Goal: Information Seeking & Learning: Check status

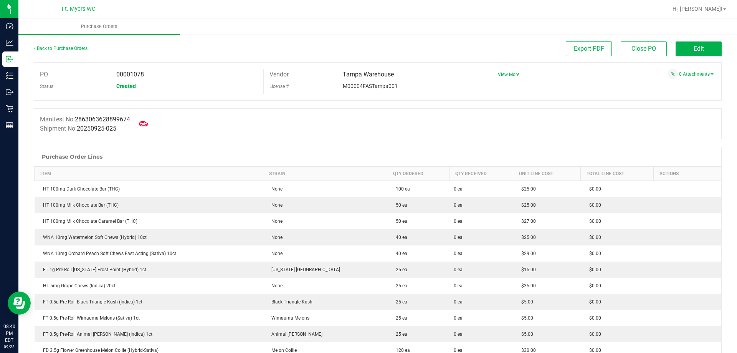
scroll to position [230, 0]
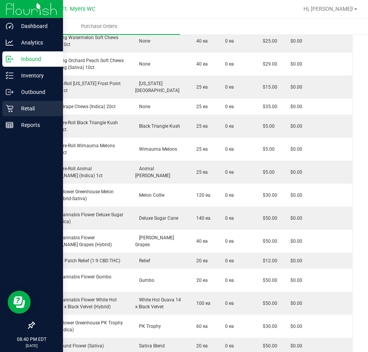
click at [13, 111] on icon at bounding box center [10, 109] width 8 height 8
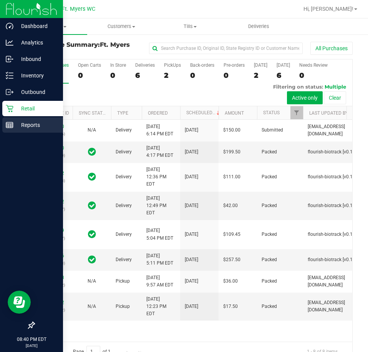
click at [17, 125] on p "Reports" at bounding box center [36, 125] width 46 height 9
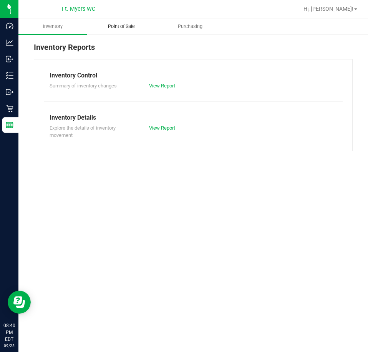
click at [119, 25] on span "Point of Sale" at bounding box center [122, 26] width 48 height 7
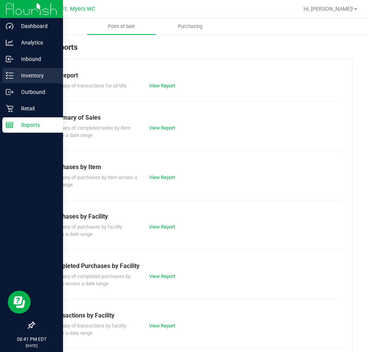
click at [14, 74] on p "Inventory" at bounding box center [36, 75] width 46 height 9
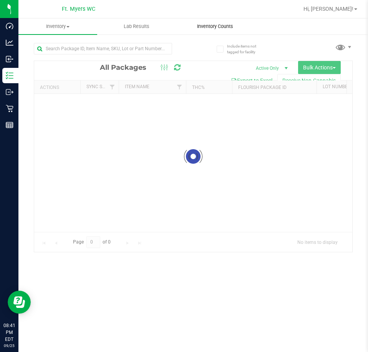
click at [208, 25] on span "Inventory Counts" at bounding box center [215, 26] width 57 height 7
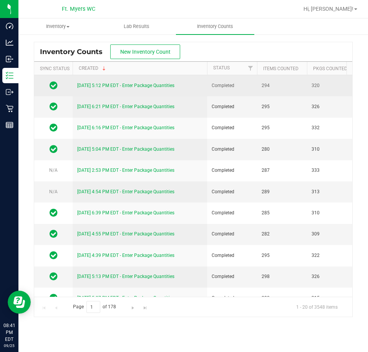
click at [151, 87] on link "[DATE] 5:12 PM EDT - Enter Package Quantities" at bounding box center [125, 85] width 97 height 5
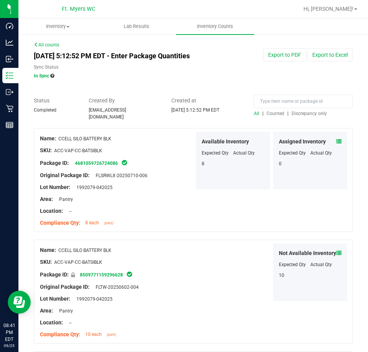
click at [291, 113] on span "Discrepancy only" at bounding box center [308, 113] width 35 height 5
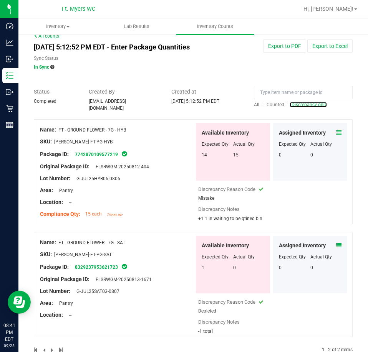
scroll to position [24, 0]
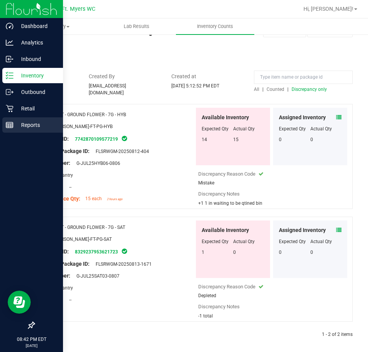
click at [10, 127] on icon at bounding box center [10, 125] width 8 height 8
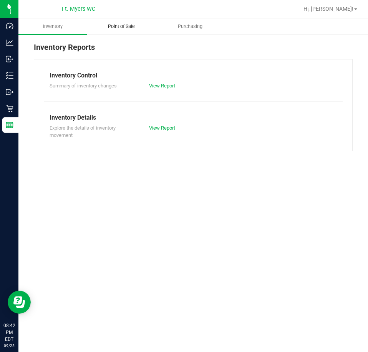
click at [133, 21] on uib-tab-heading "Point of Sale" at bounding box center [122, 26] width 68 height 15
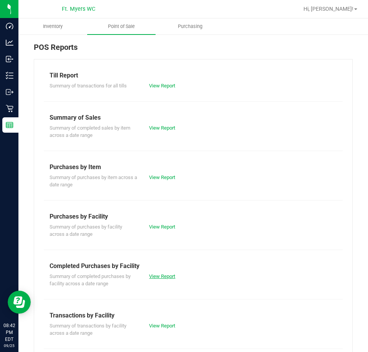
click at [164, 276] on link "View Report" at bounding box center [162, 277] width 26 height 6
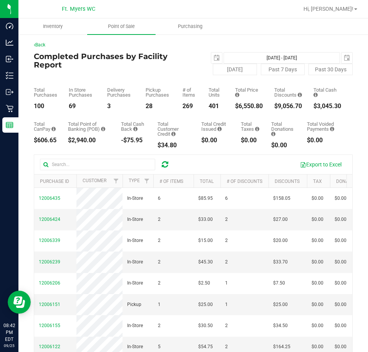
drag, startPoint x: 258, startPoint y: 107, endPoint x: 233, endPoint y: 107, distance: 25.4
click at [233, 107] on div "Total Purchases 100 In Store Purchases 69 Delivery Purchases 3 Pickup Purchases…" at bounding box center [193, 92] width 319 height 34
copy div "6,550.80"
click at [213, 60] on span "select" at bounding box center [216, 58] width 6 height 6
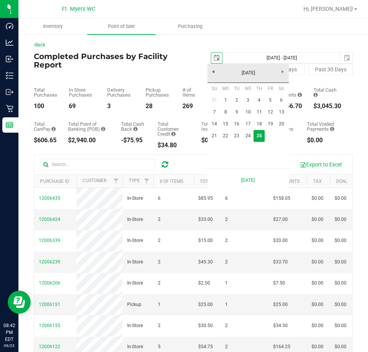
scroll to position [0, 19]
click at [223, 135] on link "22" at bounding box center [225, 136] width 11 height 12
type input "[DATE]"
type input "[DATE] - [DATE]"
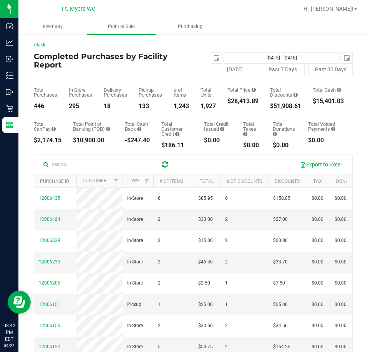
drag, startPoint x: 262, startPoint y: 101, endPoint x: 232, endPoint y: 100, distance: 30.0
click at [232, 100] on div "Total Purchases 446 In Store Purchases 295 Delivery Purchases 18 Pickup Purchas…" at bounding box center [193, 92] width 319 height 34
copy div "28,413.89"
click at [213, 56] on span "select" at bounding box center [216, 58] width 6 height 6
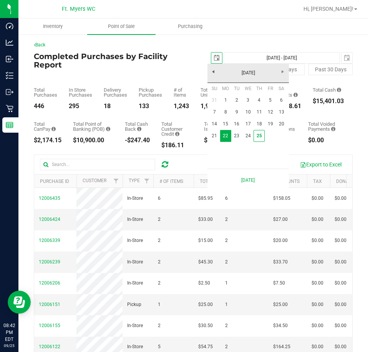
scroll to position [0, 19]
click at [227, 99] on link "1" at bounding box center [225, 100] width 11 height 12
type input "[DATE]"
type input "[DATE] - [DATE]"
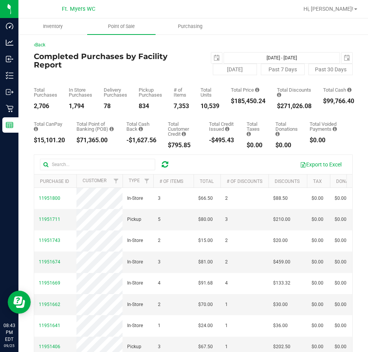
drag, startPoint x: 268, startPoint y: 102, endPoint x: 235, endPoint y: 98, distance: 32.9
click at [235, 98] on div "Total Purchases 2,706 In Store Purchases 1,794 Delivery Purchases 78 Pickup Pur…" at bounding box center [193, 92] width 319 height 34
copy div "185,450.24"
click at [207, 54] on div "[DATE] [DATE] - [DATE] [DATE]" at bounding box center [272, 58] width 171 height 12
click at [217, 56] on span "select" at bounding box center [216, 58] width 11 height 11
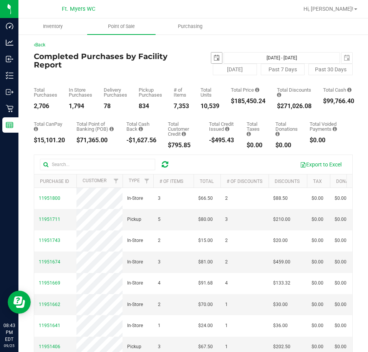
scroll to position [0, 19]
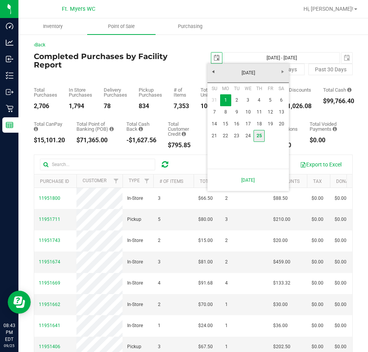
click at [260, 136] on link "25" at bounding box center [258, 136] width 11 height 12
type input "[DATE]"
type input "[DATE] - [DATE]"
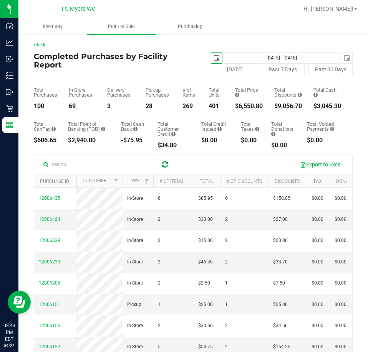
click at [45, 43] on link "Back" at bounding box center [40, 44] width 12 height 5
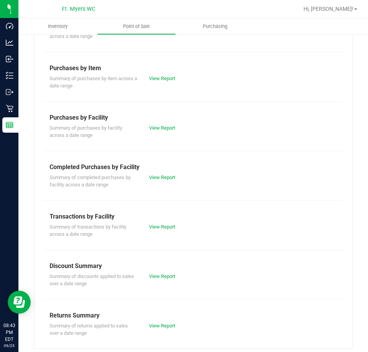
scroll to position [104, 0]
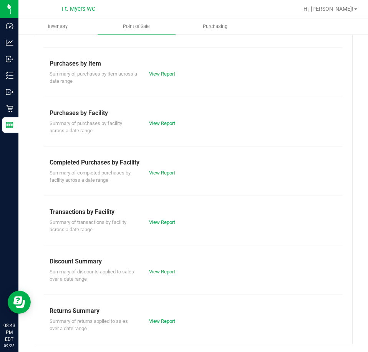
click at [157, 274] on link "View Report" at bounding box center [162, 272] width 26 height 6
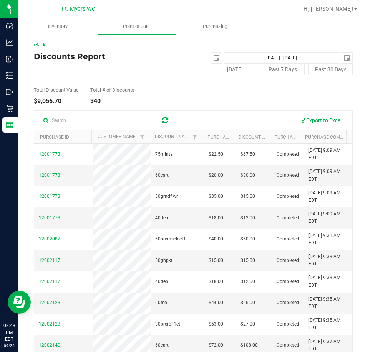
drag, startPoint x: 67, startPoint y: 102, endPoint x: 39, endPoint y: 99, distance: 28.5
click at [39, 99] on div "$9,056.70" at bounding box center [56, 101] width 45 height 6
copy div "9,056.70"
click at [42, 44] on link "Back" at bounding box center [40, 44] width 12 height 5
